Goal: Go to known website: Access a specific website the user already knows

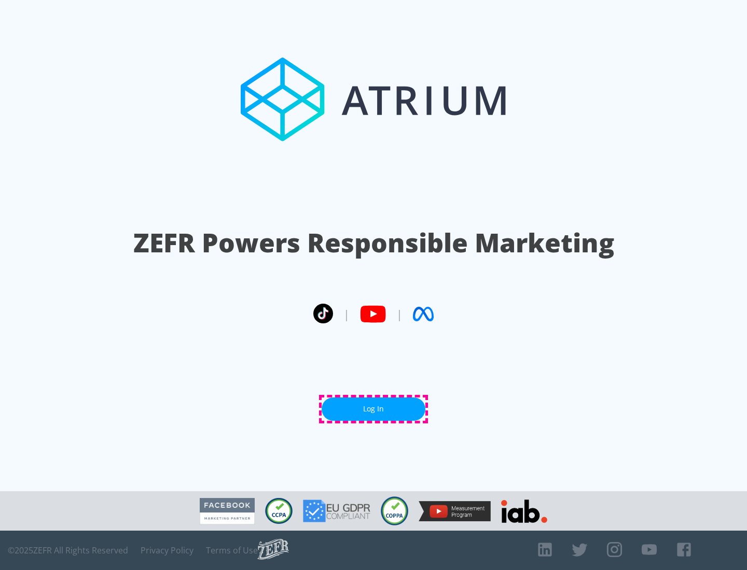
click at [373, 409] on link "Log In" at bounding box center [374, 409] width 104 height 23
